Goal: Information Seeking & Learning: Learn about a topic

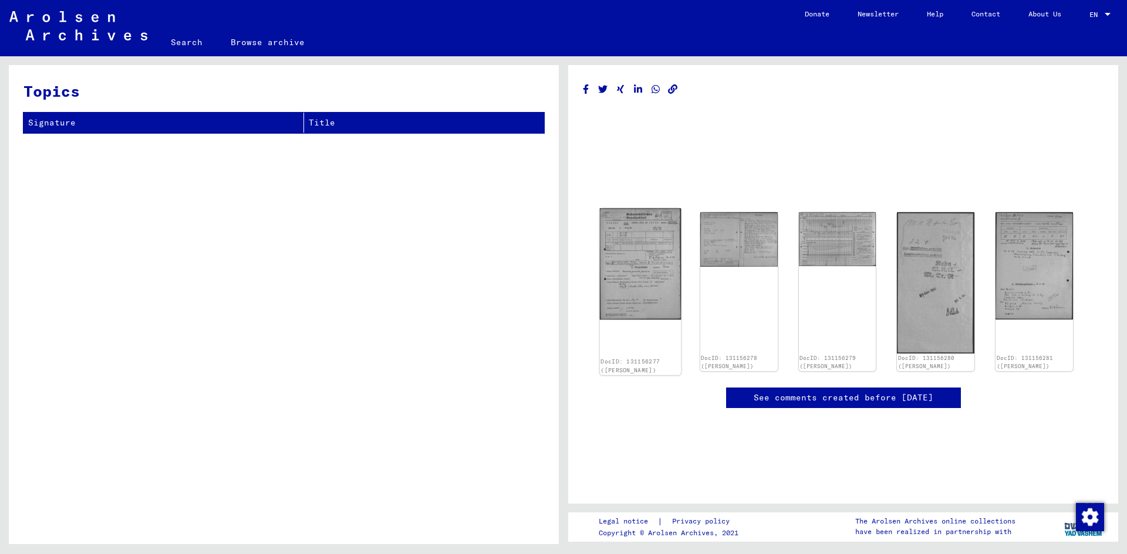
click at [652, 281] on img at bounding box center [640, 263] width 81 height 111
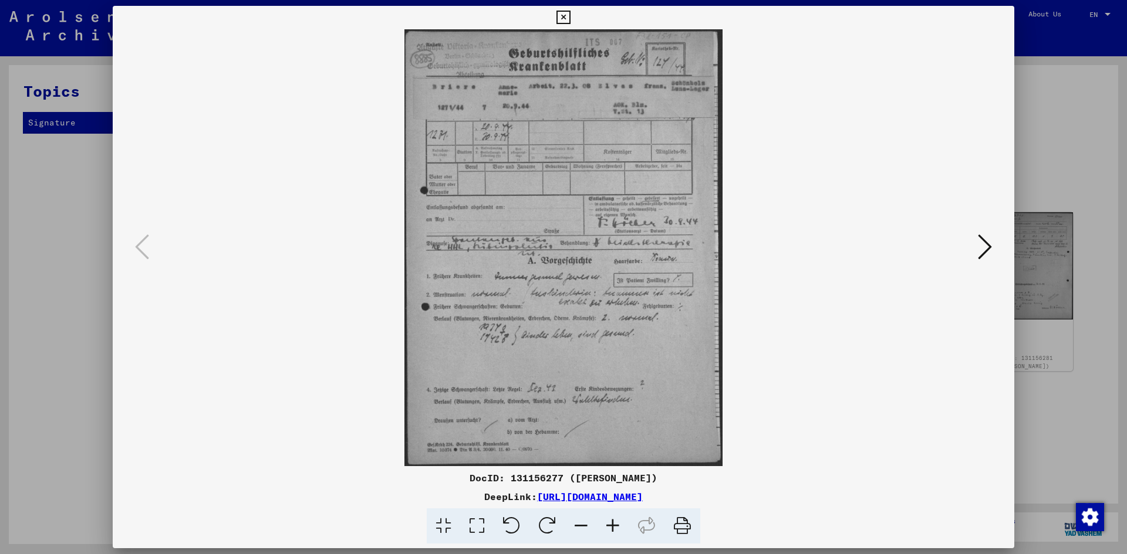
click at [976, 235] on button at bounding box center [984, 247] width 21 height 33
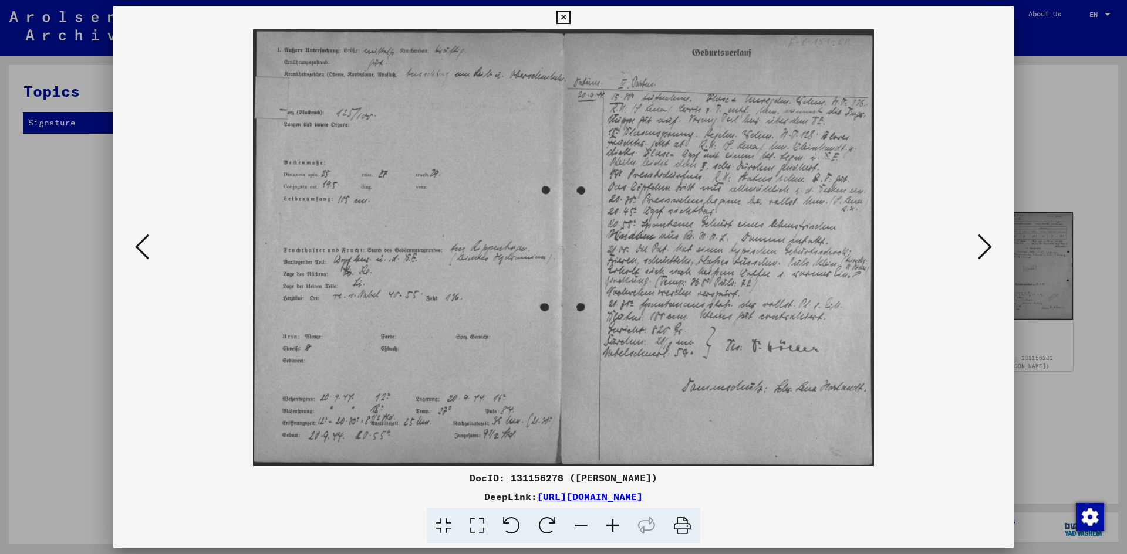
click at [976, 235] on button at bounding box center [984, 247] width 21 height 33
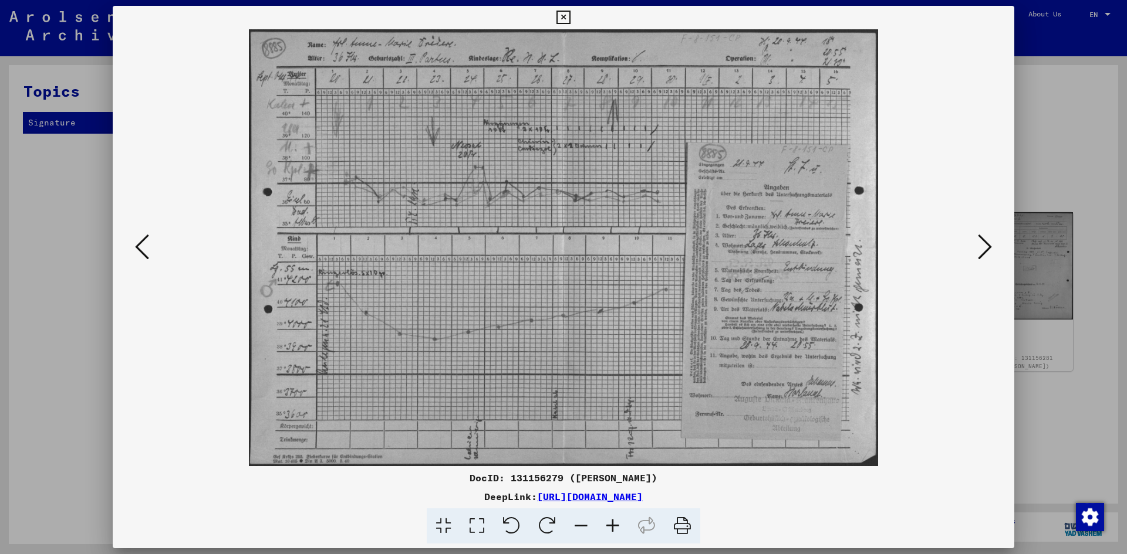
click at [976, 235] on button at bounding box center [984, 247] width 21 height 33
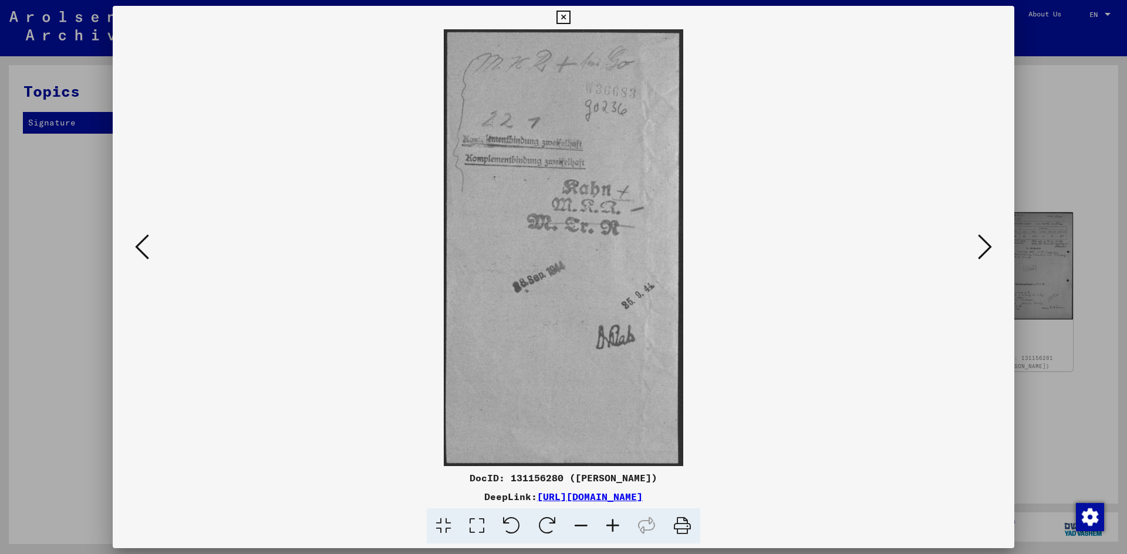
click at [976, 235] on button at bounding box center [984, 247] width 21 height 33
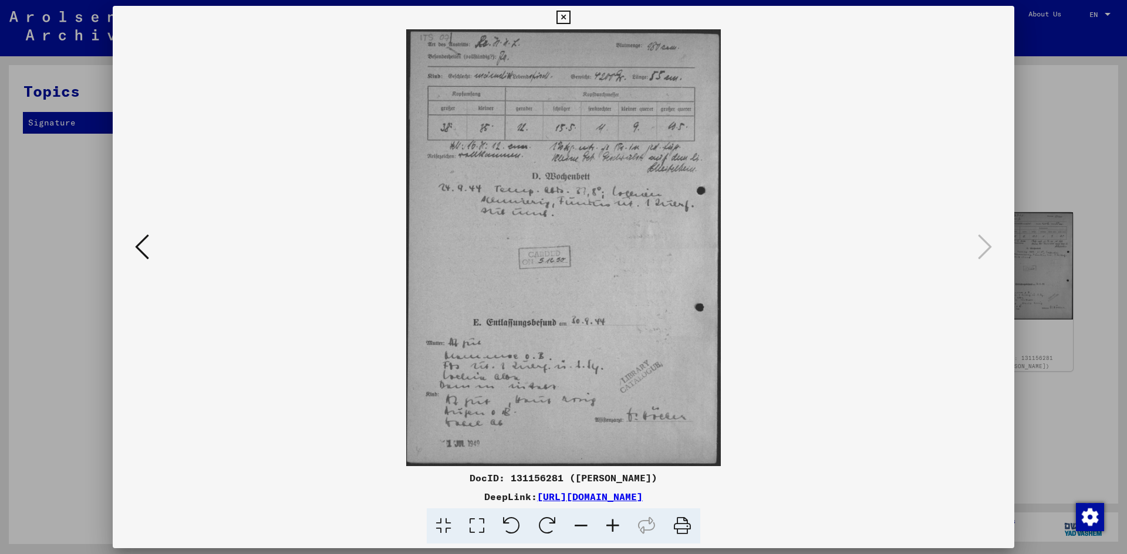
click at [141, 241] on icon at bounding box center [142, 247] width 14 height 28
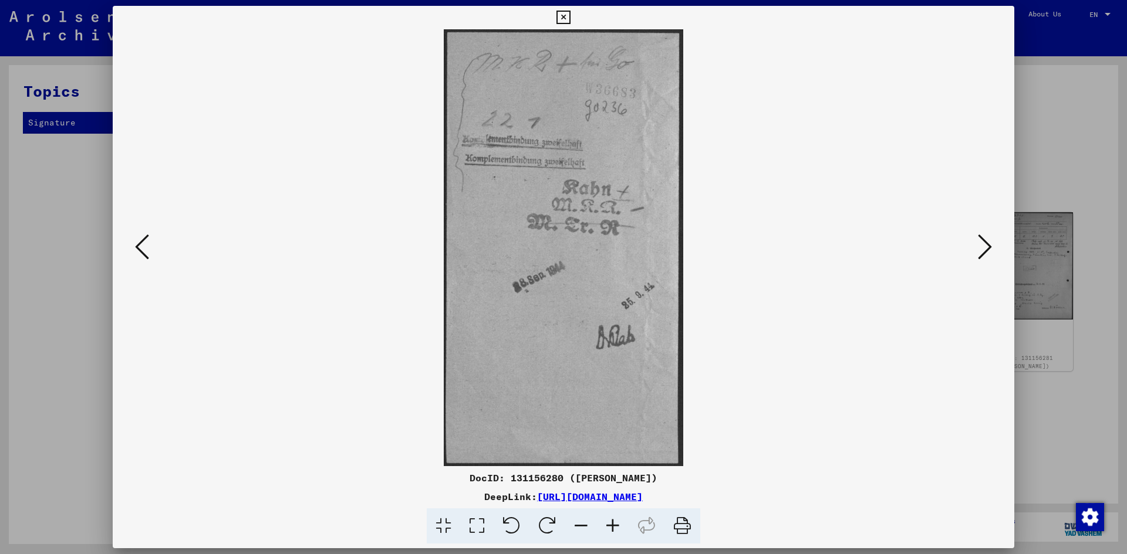
click at [141, 241] on icon at bounding box center [142, 247] width 14 height 28
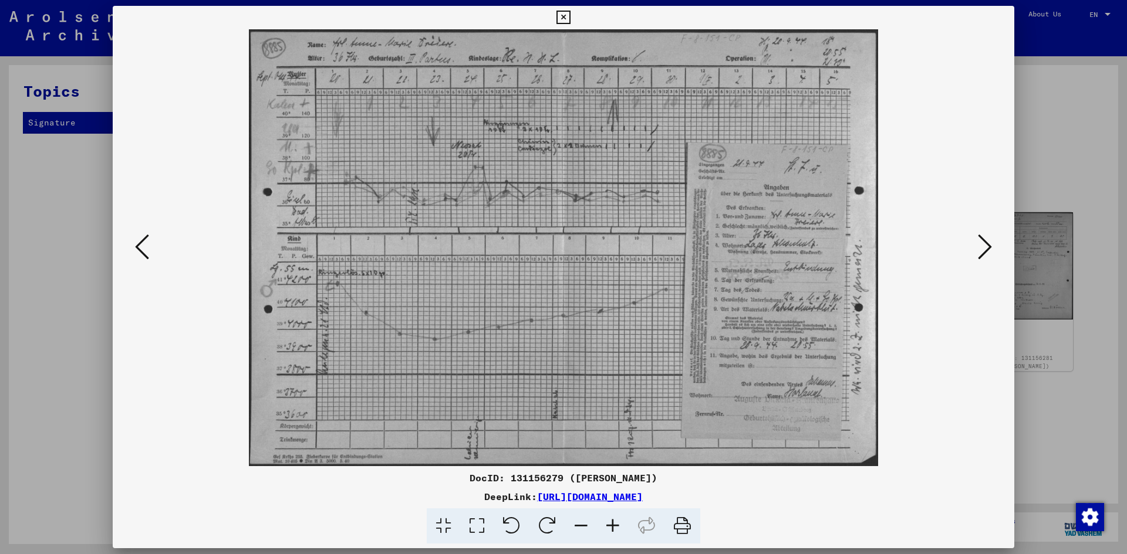
click at [141, 241] on icon at bounding box center [142, 247] width 14 height 28
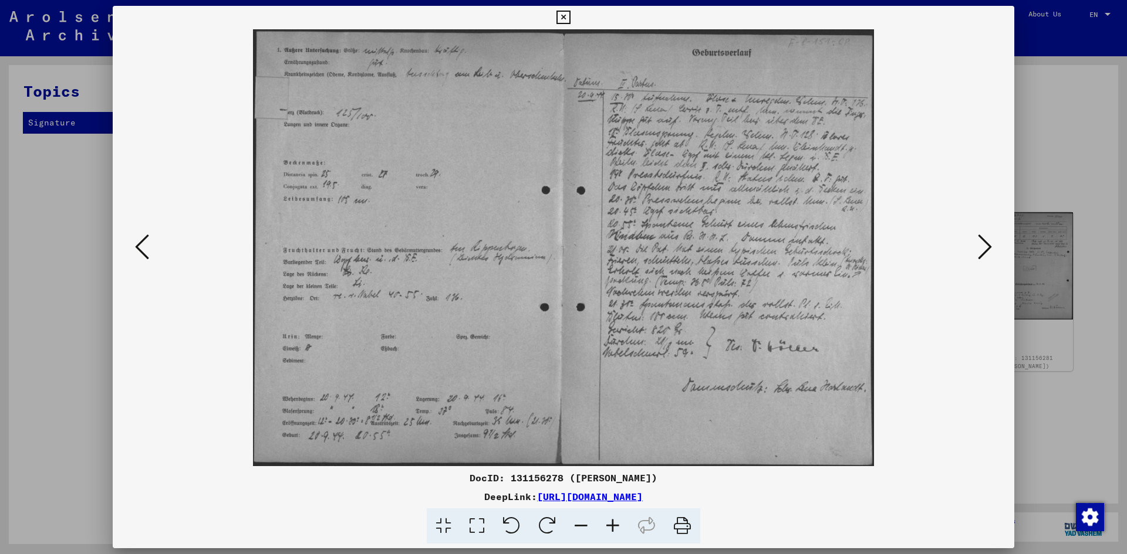
click at [141, 241] on icon at bounding box center [142, 247] width 14 height 28
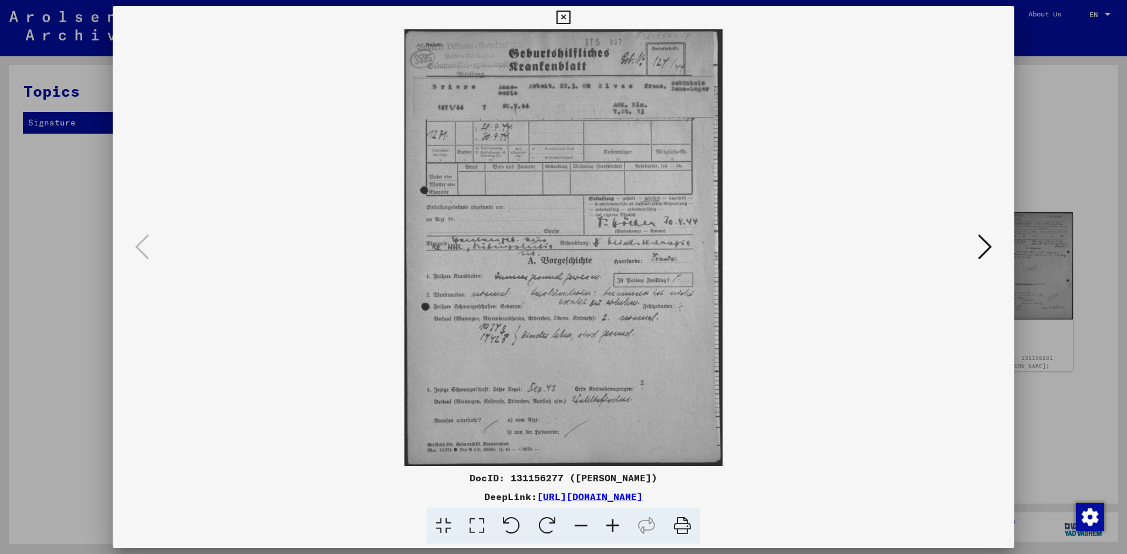
click at [80, 212] on div at bounding box center [563, 277] width 1127 height 554
